Goal: Transaction & Acquisition: Purchase product/service

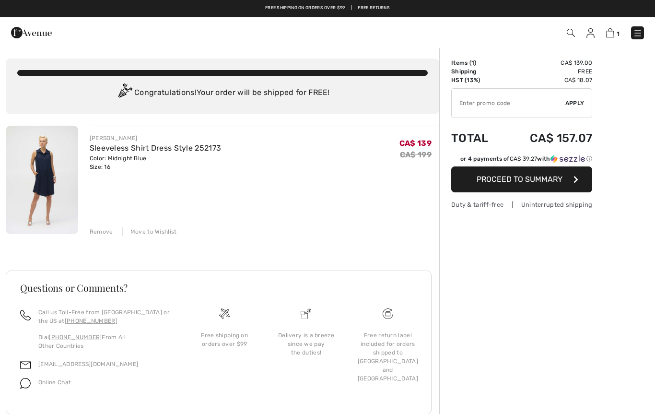
click at [588, 36] on img at bounding box center [591, 33] width 8 height 10
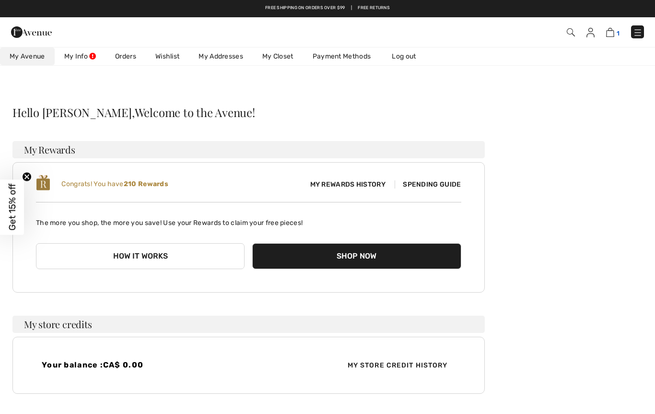
click at [606, 36] on link "1" at bounding box center [612, 32] width 13 height 12
click at [615, 36] on img at bounding box center [610, 32] width 8 height 9
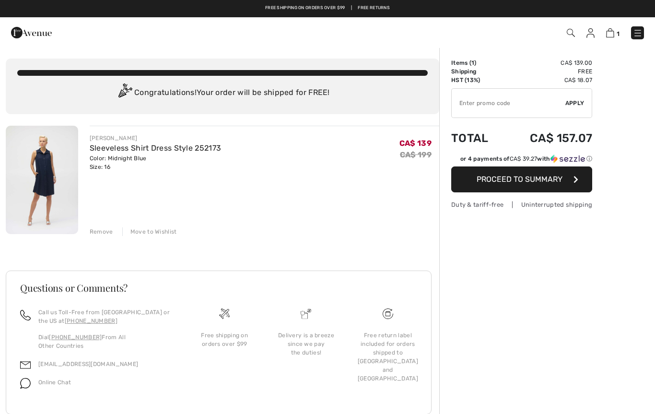
click at [542, 186] on button "Proceed to Summary" at bounding box center [521, 179] width 141 height 26
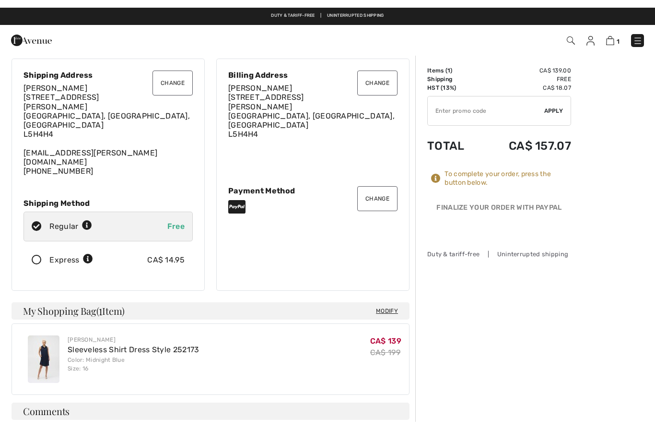
scroll to position [24, 0]
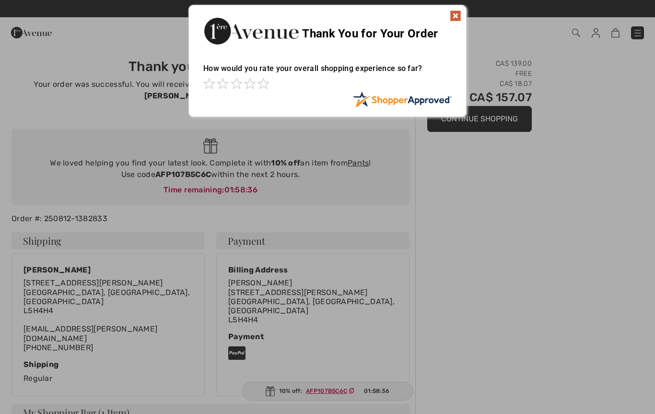
click at [459, 16] on img at bounding box center [456, 16] width 12 height 12
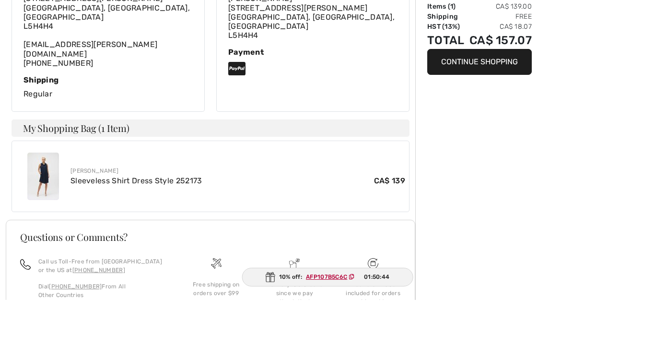
scroll to position [285, 0]
